Goal: Navigation & Orientation: Find specific page/section

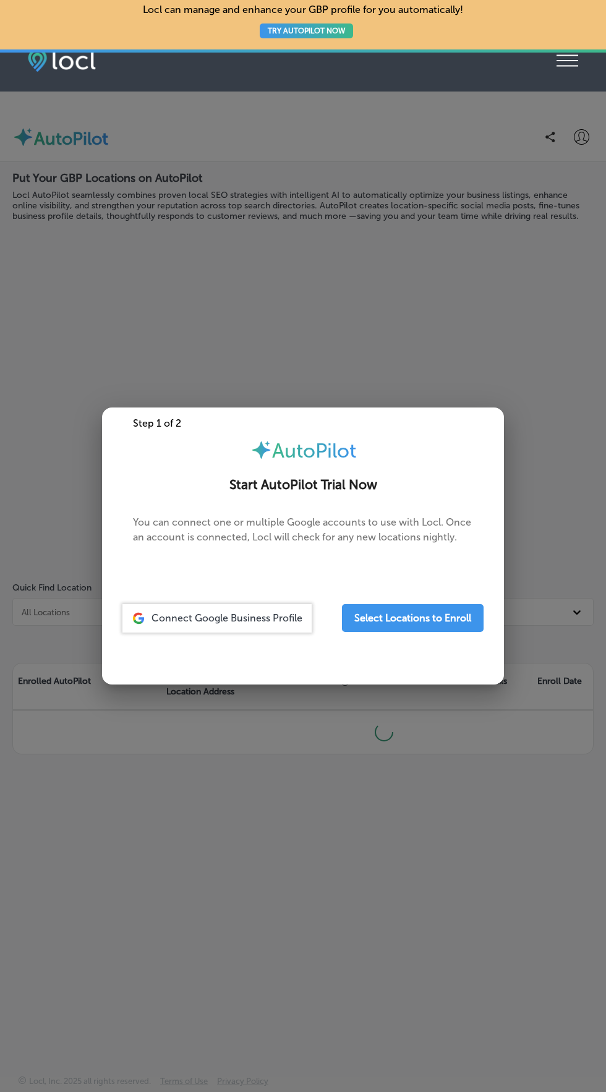
click at [570, 61] on icon at bounding box center [567, 61] width 22 height 12
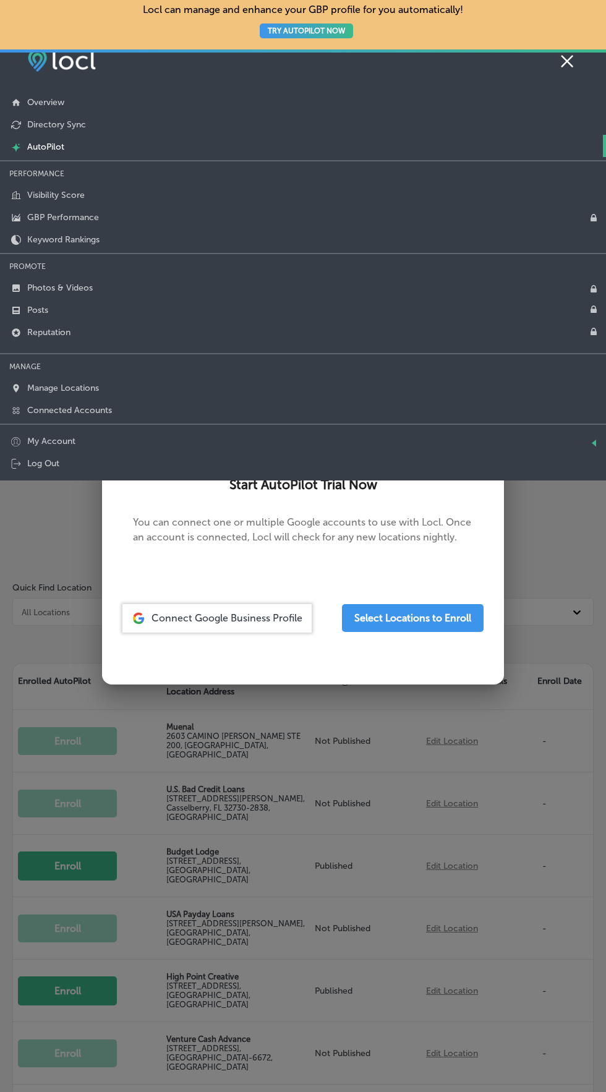
click at [567, 61] on icon at bounding box center [567, 61] width 12 height 12
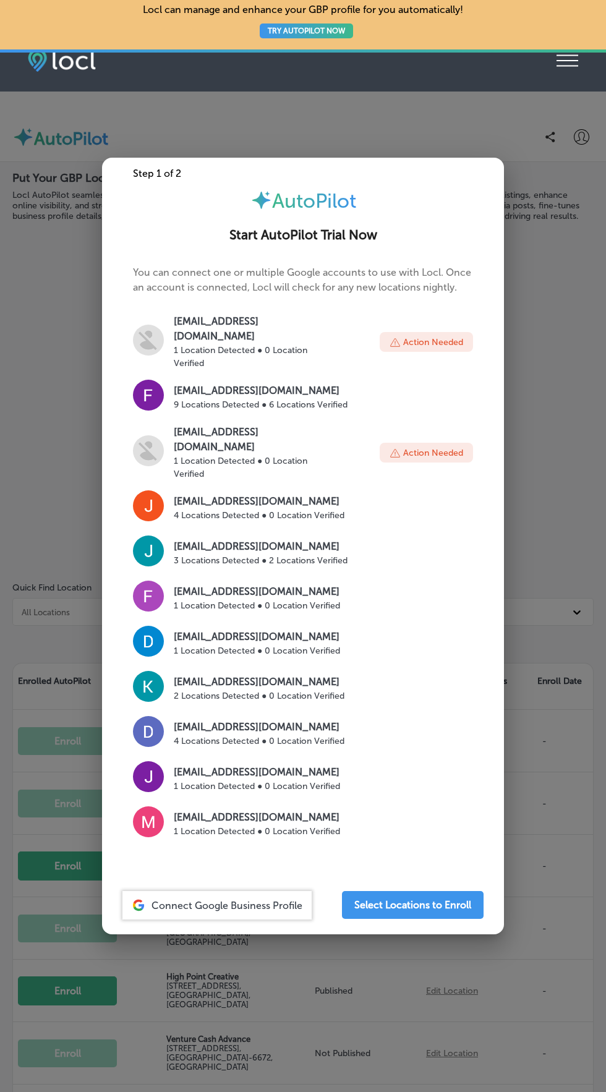
click at [560, 121] on div at bounding box center [303, 546] width 606 height 1092
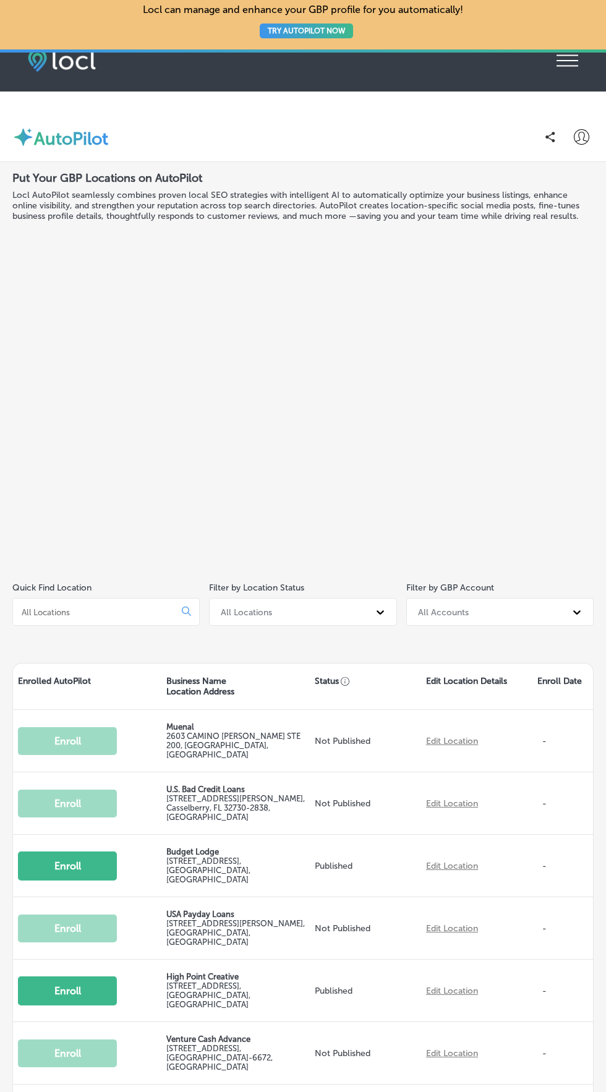
click at [570, 59] on icon "iconmonstr-menu-thin copy Created with Sketch." at bounding box center [567, 60] width 22 height 19
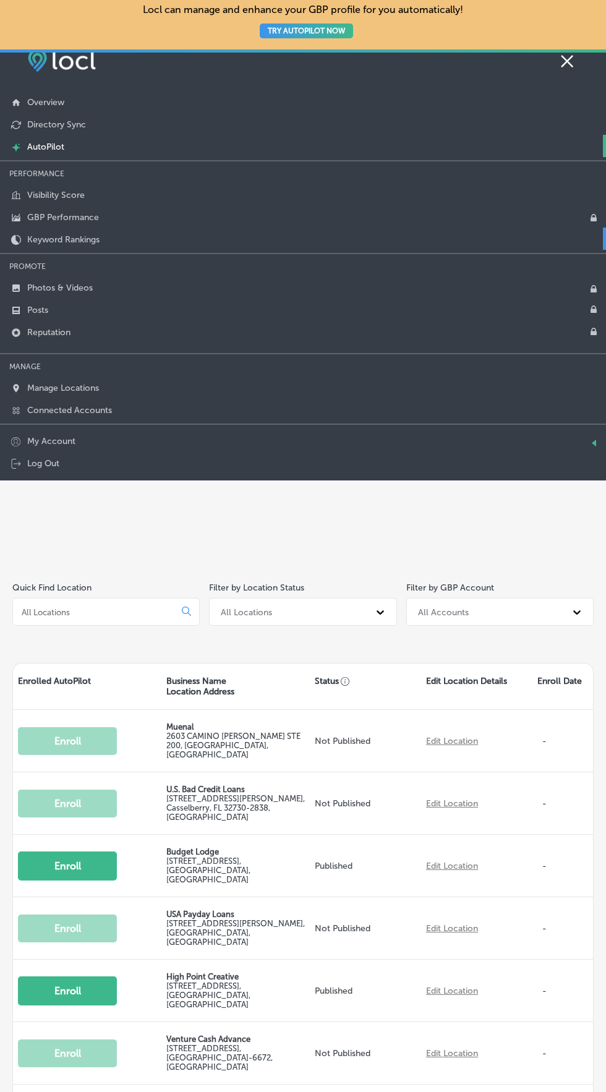
click at [103, 236] on link "Keyword Rankings" at bounding box center [303, 239] width 606 height 22
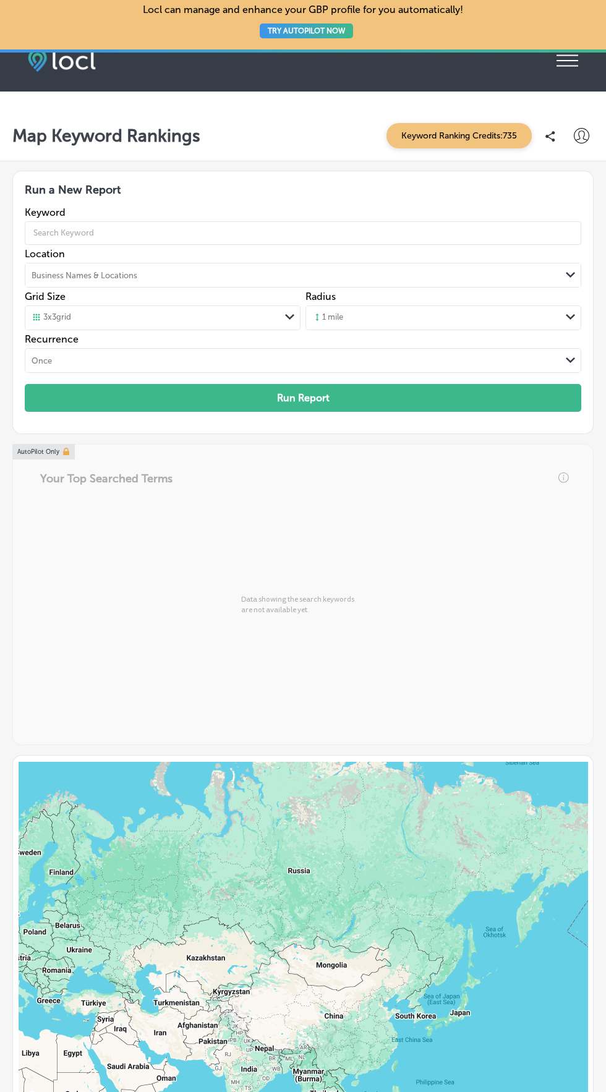
click at [569, 61] on icon at bounding box center [567, 61] width 22 height 12
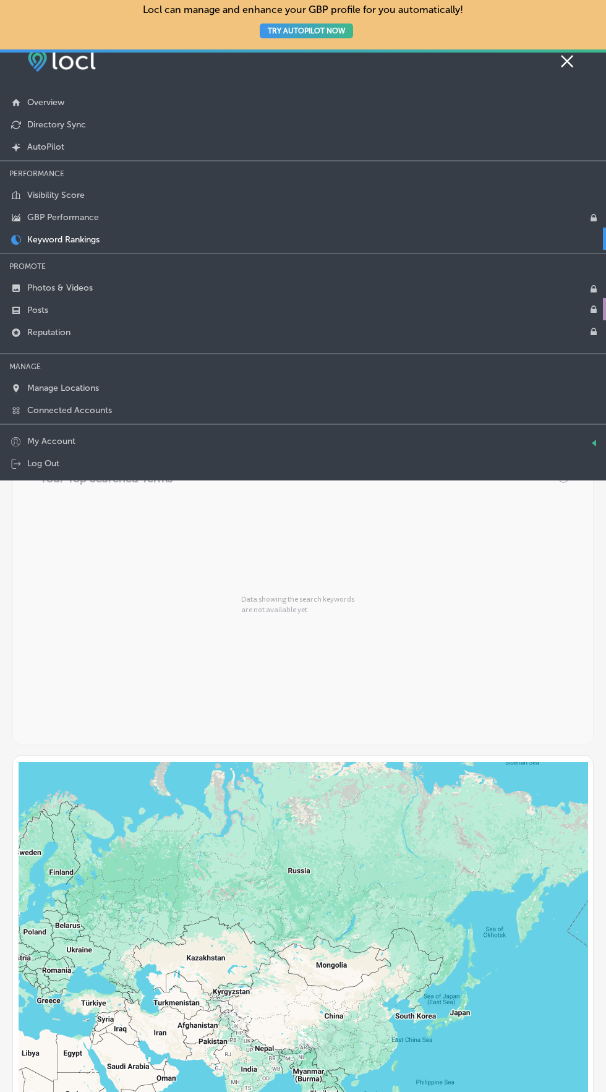
click at [202, 299] on link "Posts" at bounding box center [303, 309] width 606 height 22
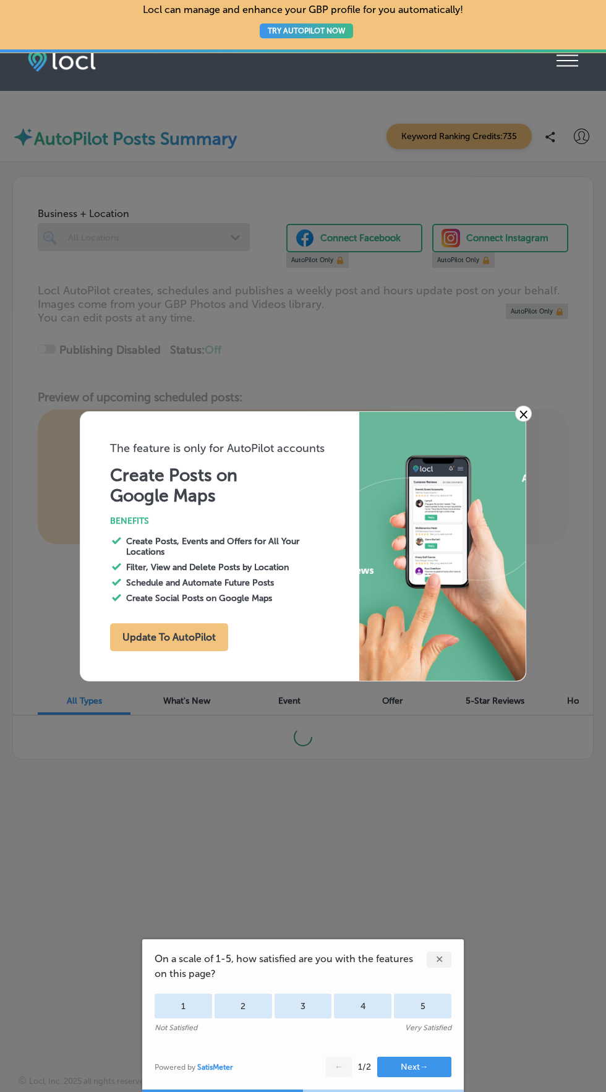
click at [524, 422] on link "×" at bounding box center [523, 414] width 17 height 16
click at [523, 422] on link "×" at bounding box center [523, 414] width 17 height 16
